Goal: Book appointment/travel/reservation

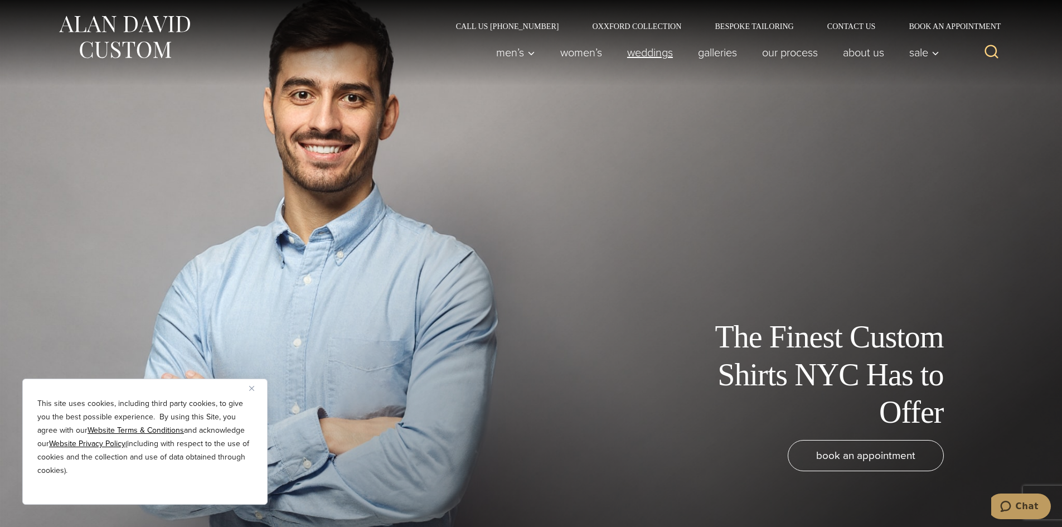
click at [663, 49] on link "weddings" at bounding box center [650, 52] width 71 height 22
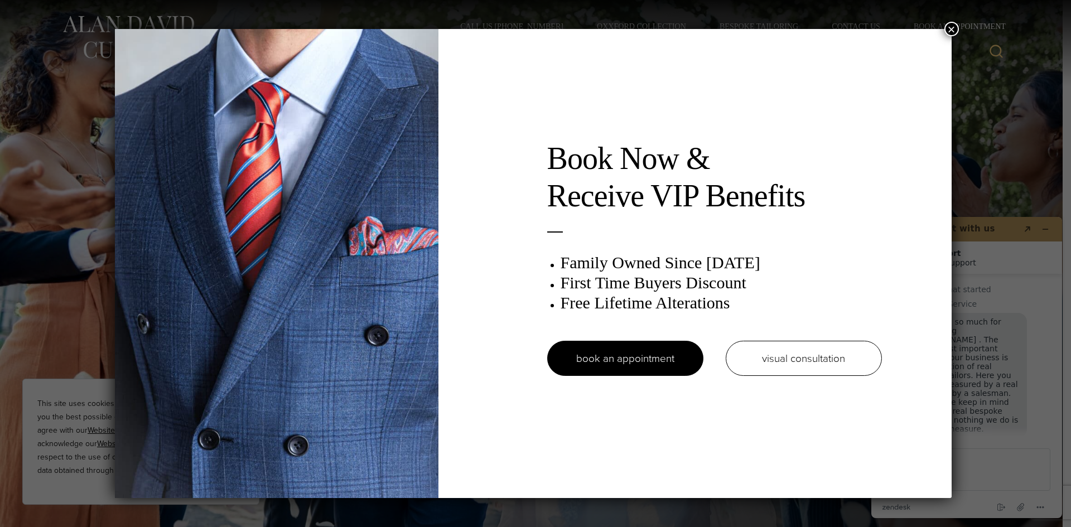
click at [955, 27] on button "×" at bounding box center [951, 29] width 15 height 15
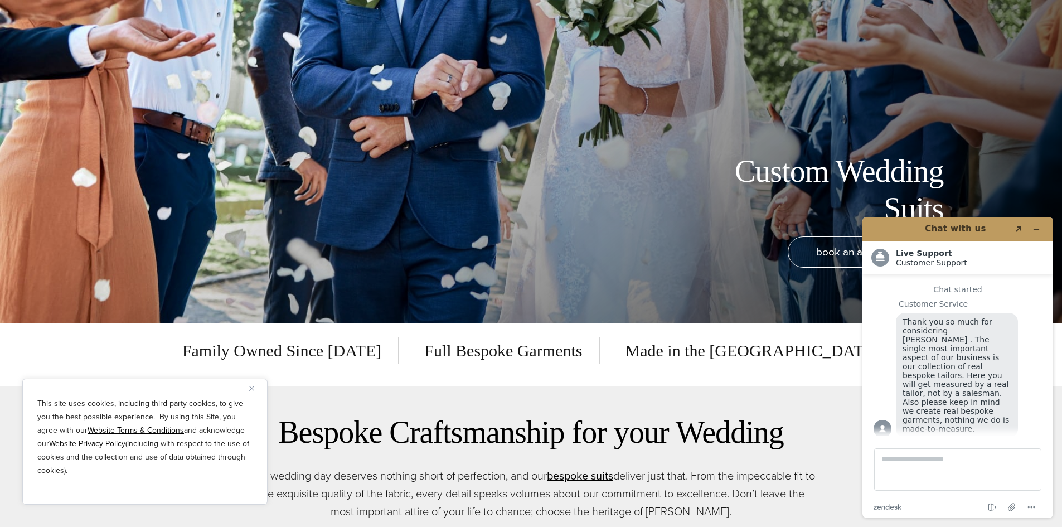
scroll to position [390, 0]
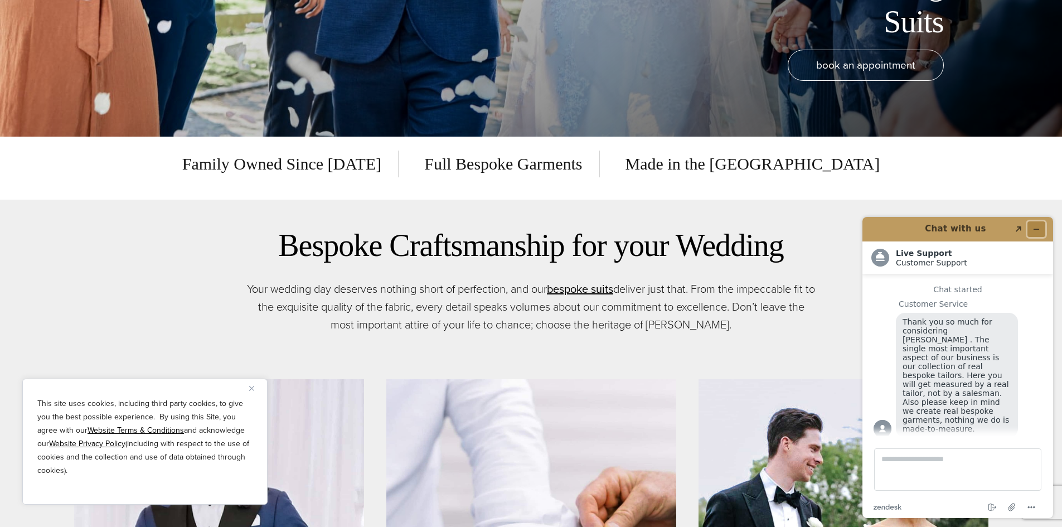
click at [1041, 227] on button "Minimize widget" at bounding box center [1037, 229] width 18 height 16
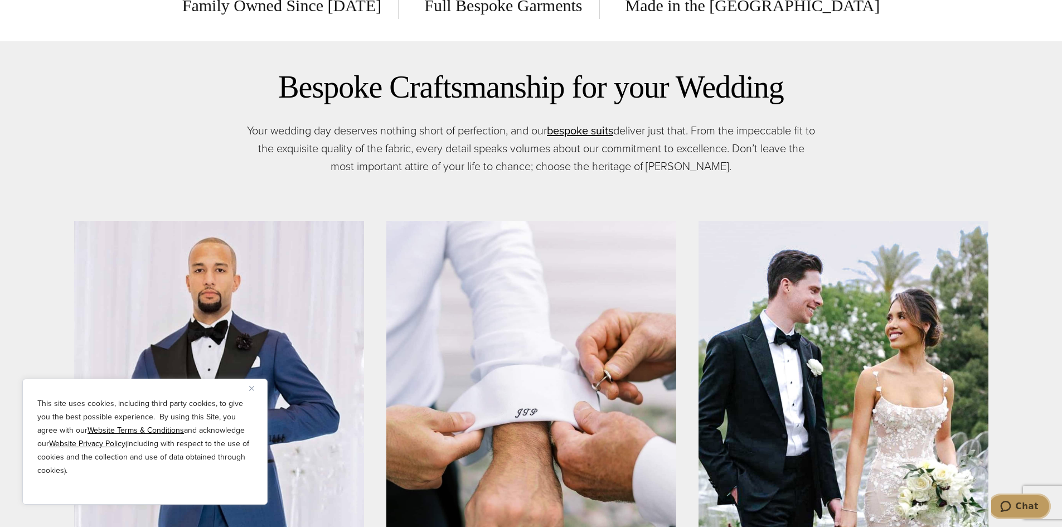
scroll to position [781, 0]
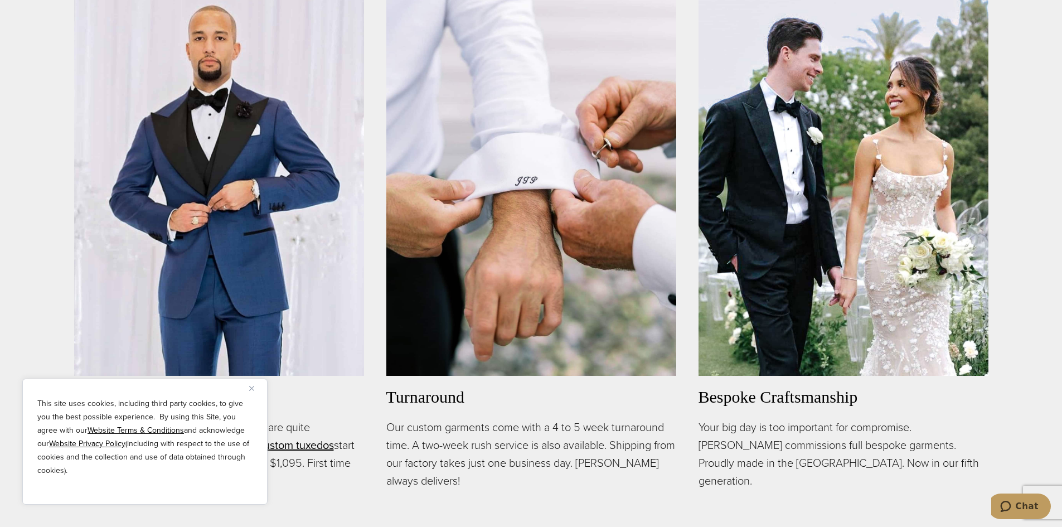
click at [253, 389] on img "Close" at bounding box center [251, 388] width 5 height 5
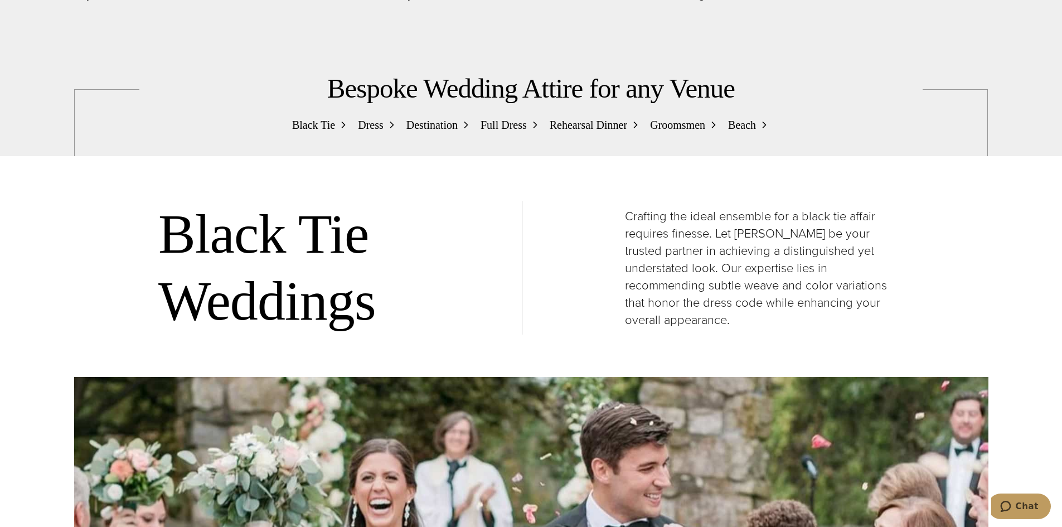
scroll to position [0, 0]
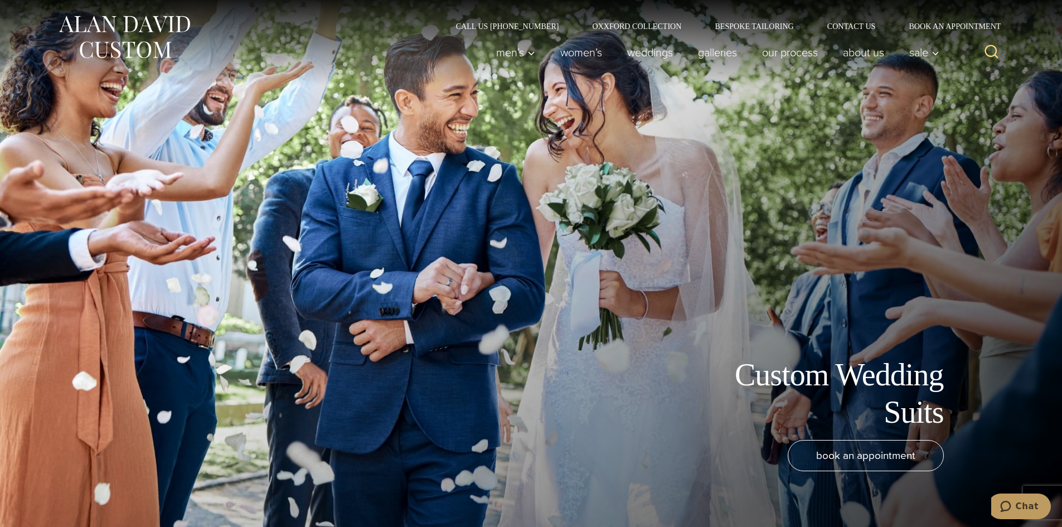
drag, startPoint x: 522, startPoint y: 366, endPoint x: 519, endPoint y: 153, distance: 213.1
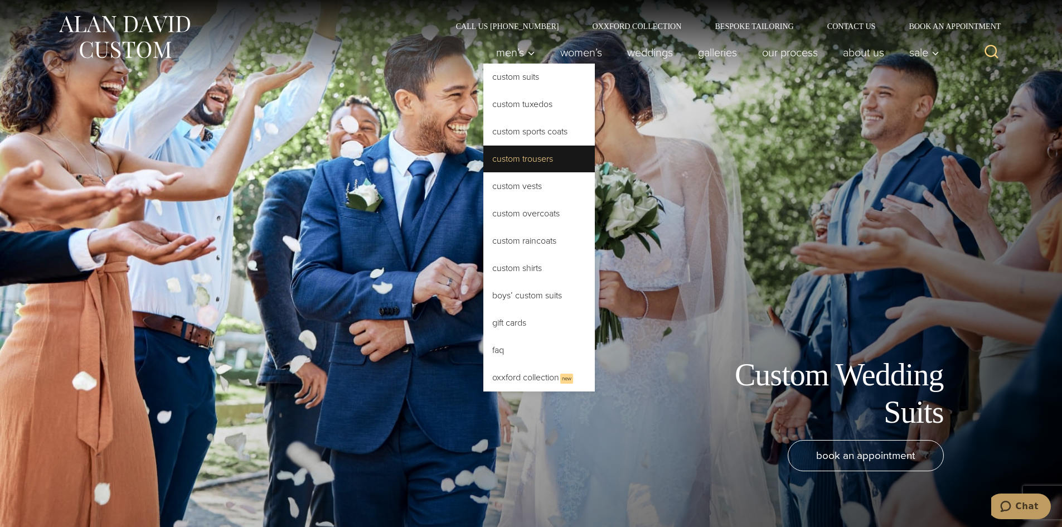
click at [527, 162] on link "Custom Trousers" at bounding box center [540, 159] width 112 height 27
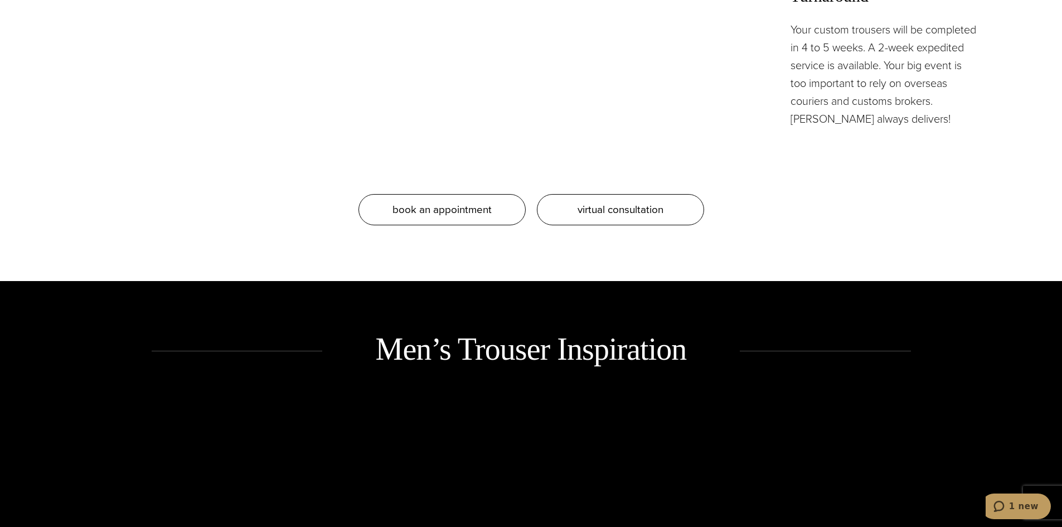
scroll to position [1339, 0]
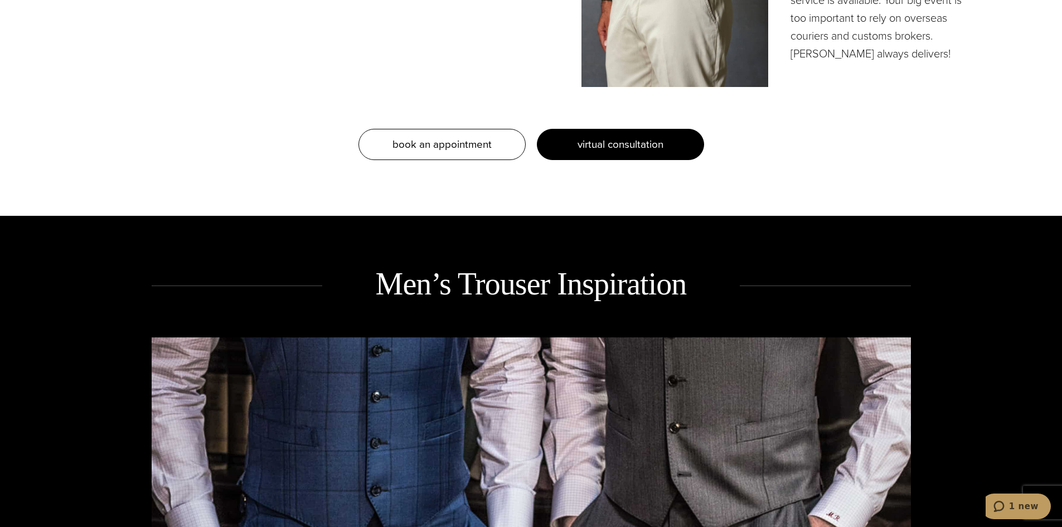
click at [562, 155] on link "virtual consultation" at bounding box center [620, 144] width 167 height 31
